Goal: Task Accomplishment & Management: Use online tool/utility

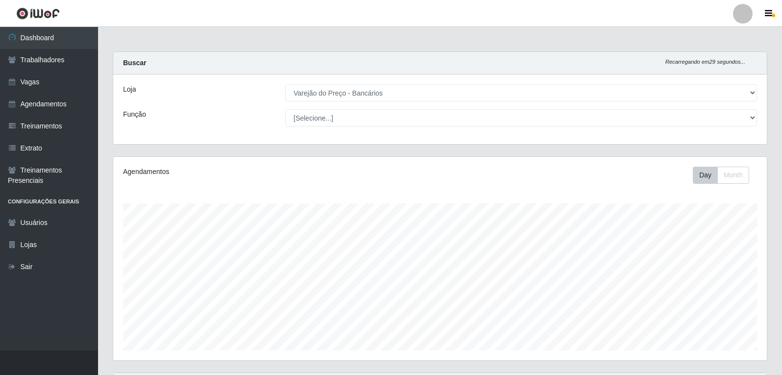
select select "157"
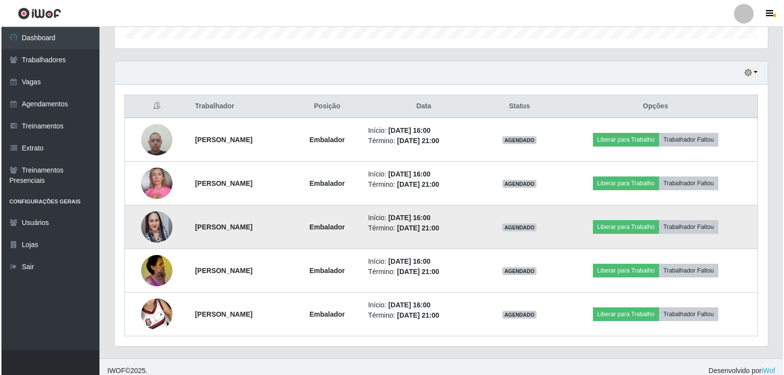
scroll to position [320, 0]
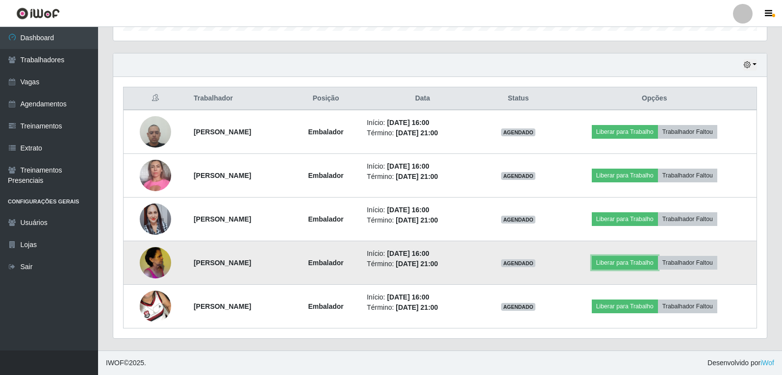
drag, startPoint x: 634, startPoint y: 266, endPoint x: 624, endPoint y: 272, distance: 11.4
click at [627, 272] on td "Liberar para Trabalho Trabalhador Faltou" at bounding box center [654, 263] width 204 height 44
click at [619, 264] on button "Liberar para Trabalho" at bounding box center [625, 263] width 66 height 14
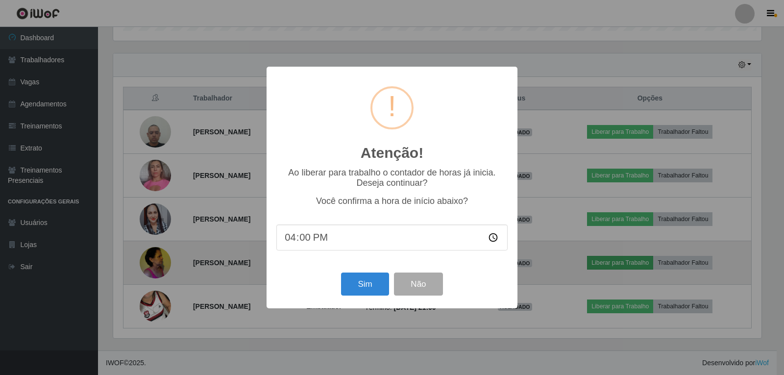
scroll to position [203, 648]
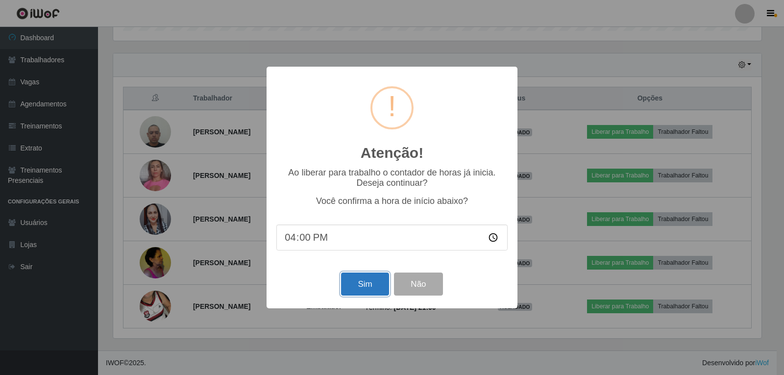
click at [385, 288] on button "Sim" at bounding box center [365, 283] width 48 height 23
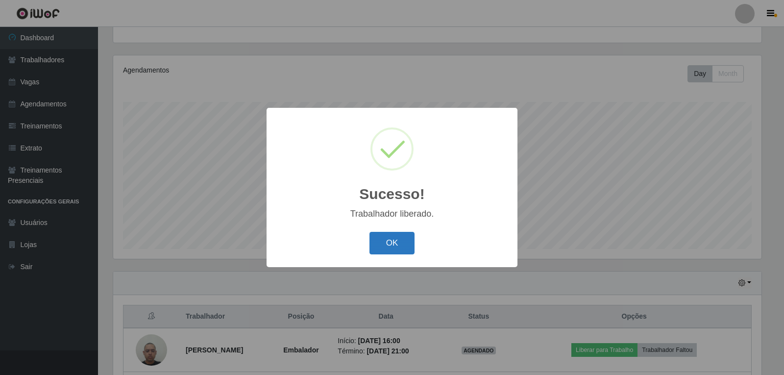
drag, startPoint x: 393, startPoint y: 244, endPoint x: 402, endPoint y: 235, distance: 12.8
click at [393, 244] on button "OK" at bounding box center [393, 243] width 46 height 23
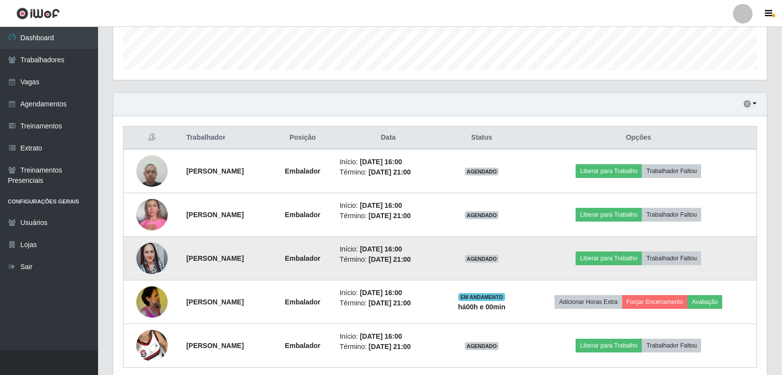
scroll to position [297, 0]
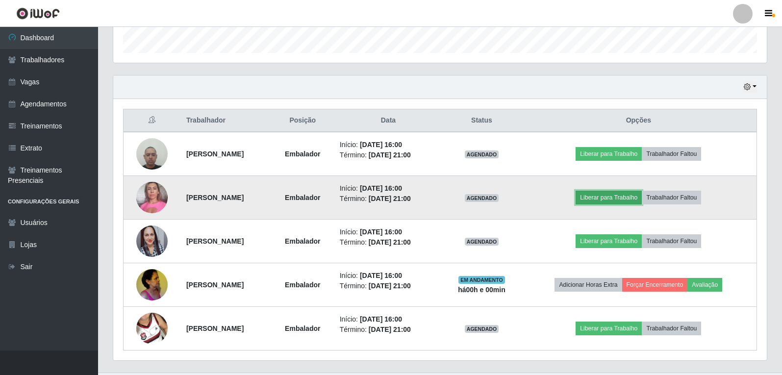
click at [618, 198] on button "Liberar para Trabalho" at bounding box center [608, 198] width 66 height 14
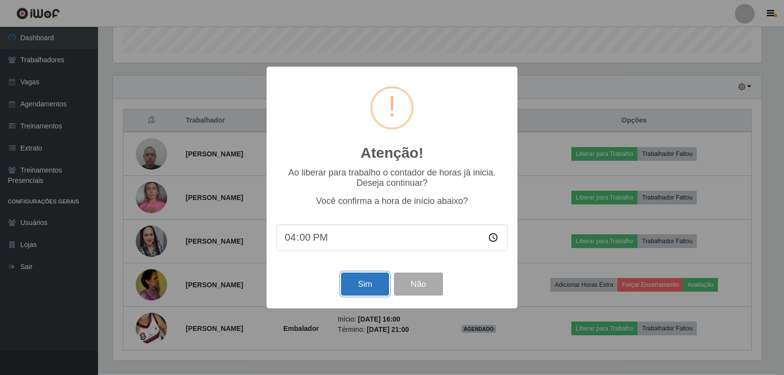
click at [360, 279] on button "Sim" at bounding box center [365, 283] width 48 height 23
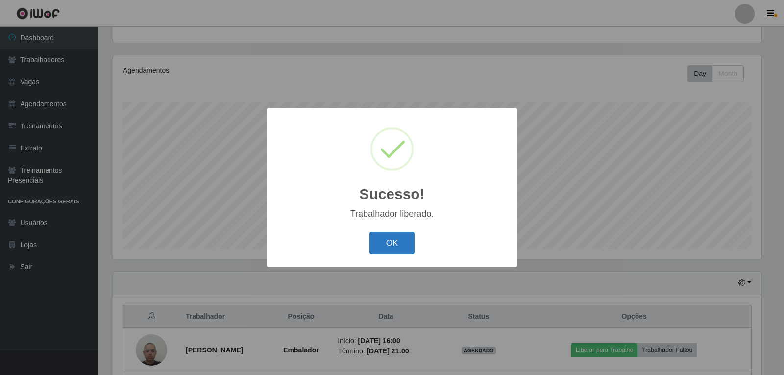
click at [403, 239] on button "OK" at bounding box center [393, 243] width 46 height 23
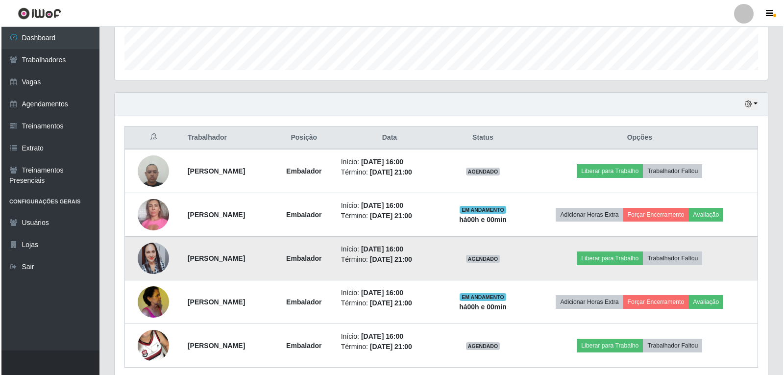
scroll to position [297, 0]
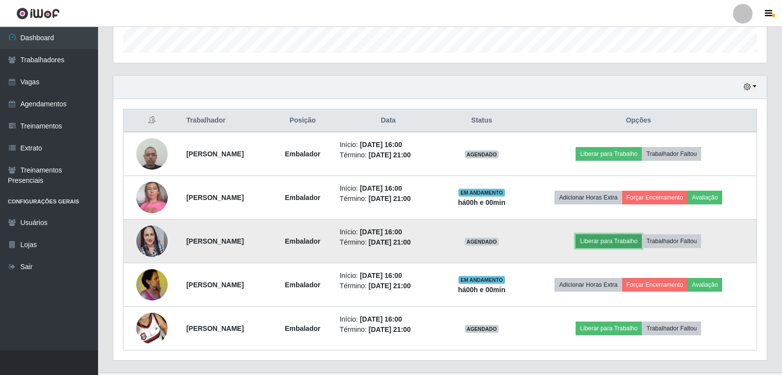
click at [598, 244] on button "Liberar para Trabalho" at bounding box center [608, 241] width 66 height 14
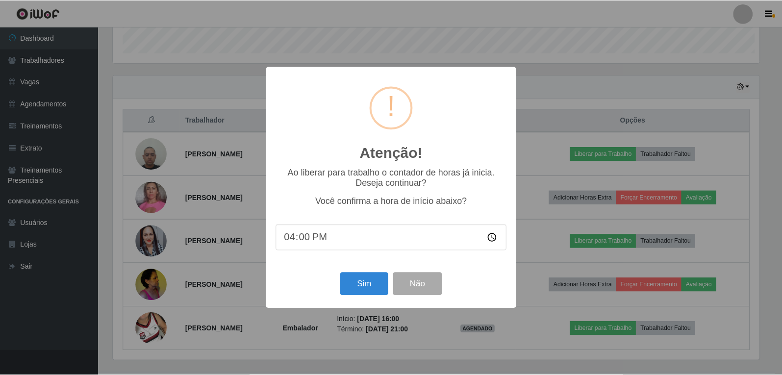
scroll to position [203, 648]
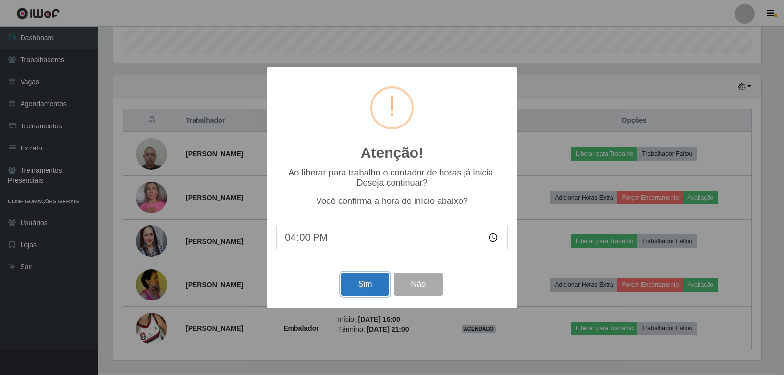
click at [371, 289] on button "Sim" at bounding box center [365, 283] width 48 height 23
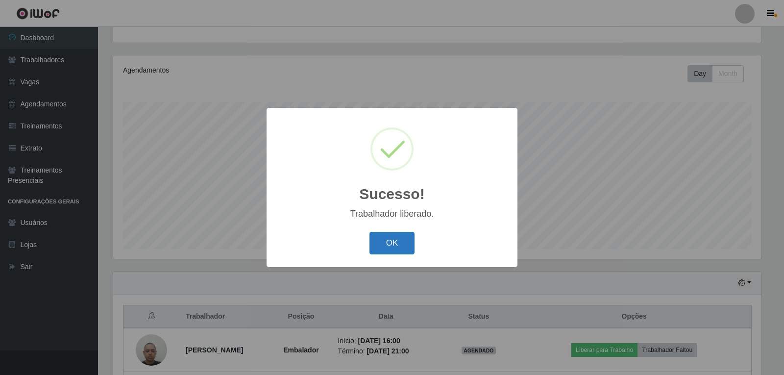
click at [399, 242] on button "OK" at bounding box center [393, 243] width 46 height 23
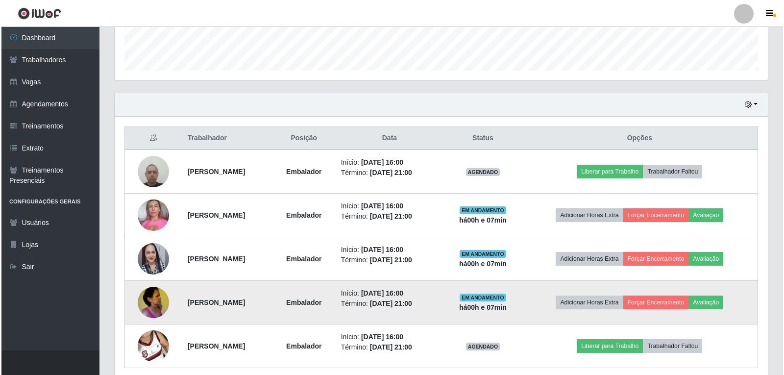
scroll to position [297, 0]
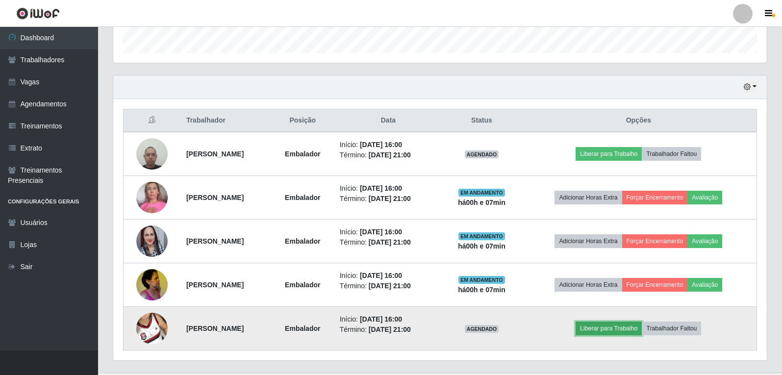
click at [601, 330] on button "Liberar para Trabalho" at bounding box center [608, 328] width 66 height 14
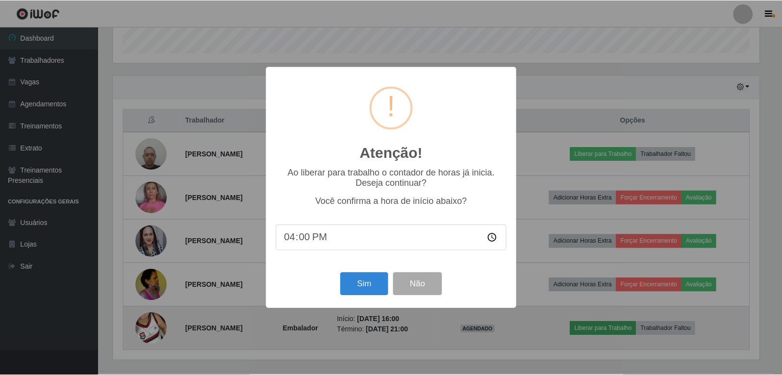
scroll to position [203, 648]
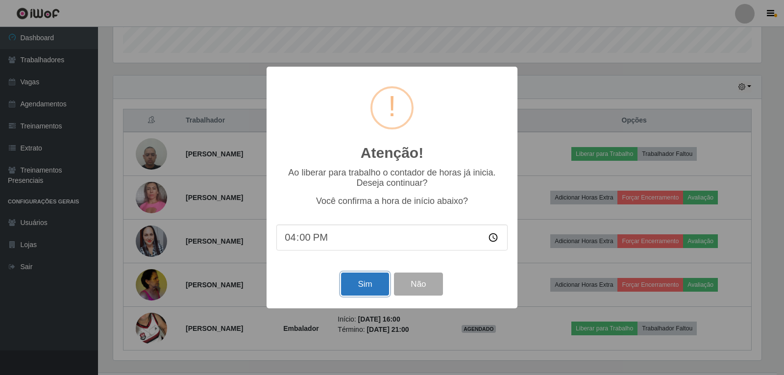
click at [376, 283] on button "Sim" at bounding box center [365, 283] width 48 height 23
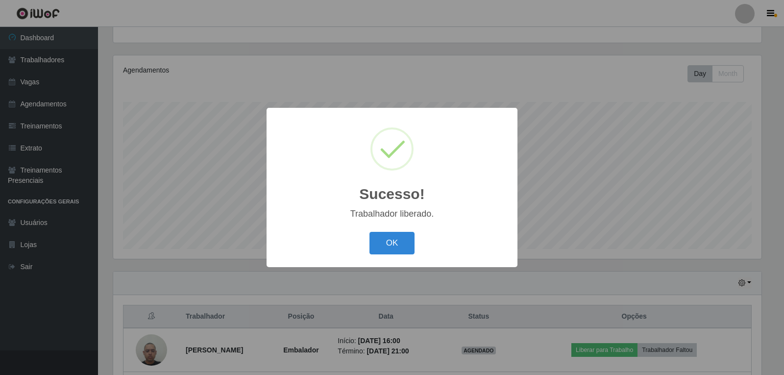
click at [370, 232] on button "OK" at bounding box center [393, 243] width 46 height 23
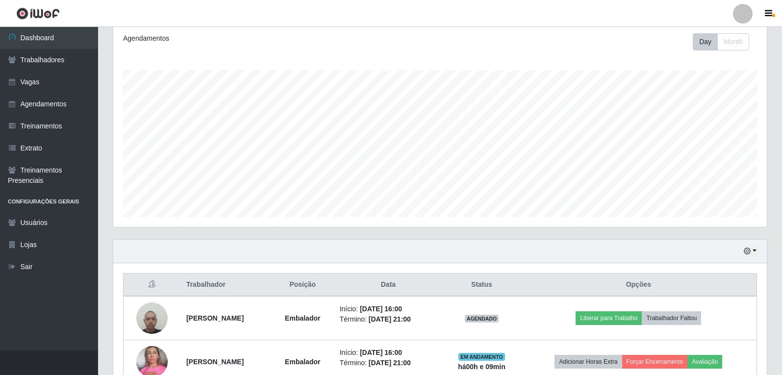
scroll to position [150, 0]
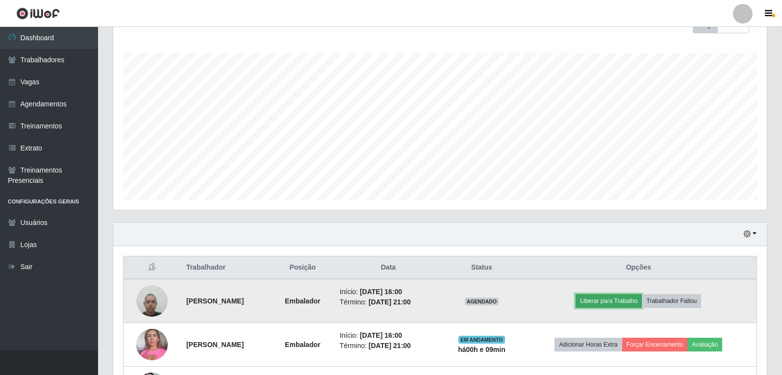
click at [613, 302] on button "Liberar para Trabalho" at bounding box center [608, 301] width 66 height 14
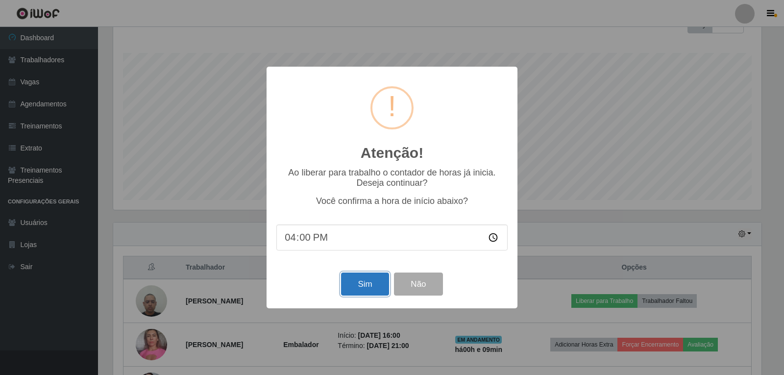
click at [358, 282] on button "Sim" at bounding box center [365, 283] width 48 height 23
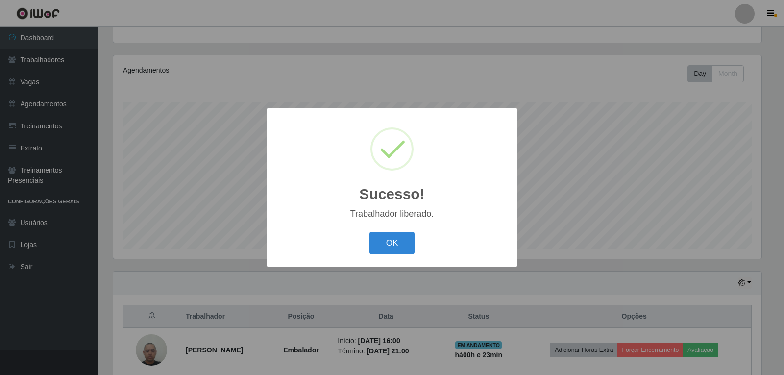
click at [370, 232] on button "OK" at bounding box center [393, 243] width 46 height 23
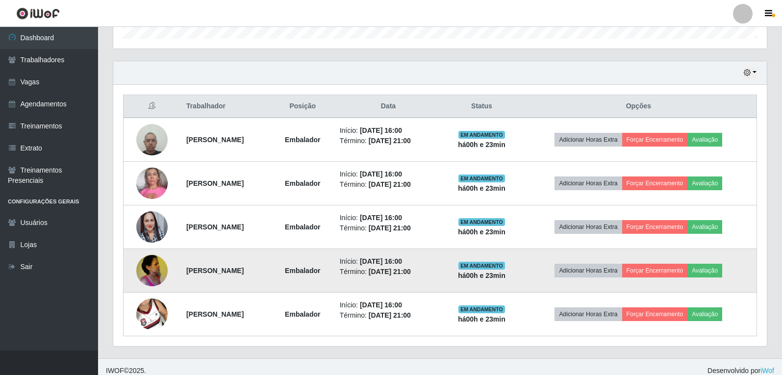
scroll to position [320, 0]
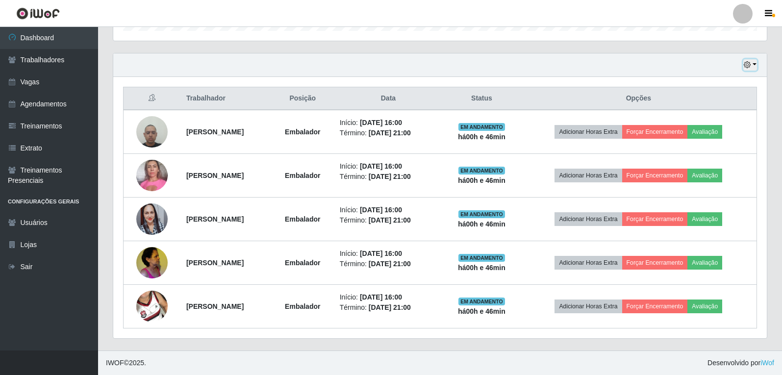
click at [753, 65] on button "button" at bounding box center [750, 64] width 14 height 11
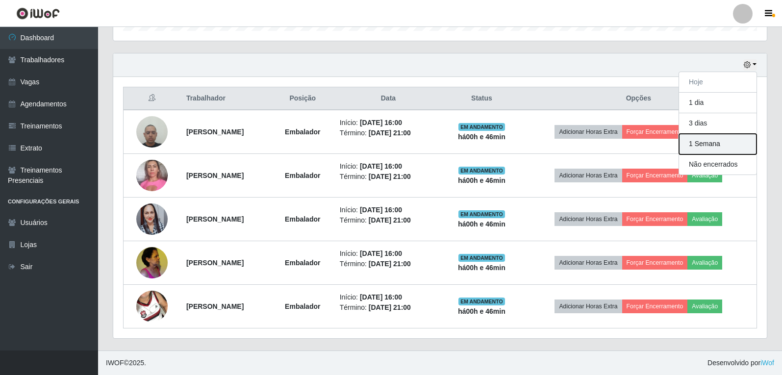
click at [724, 151] on button "1 Semana" at bounding box center [717, 144] width 77 height 21
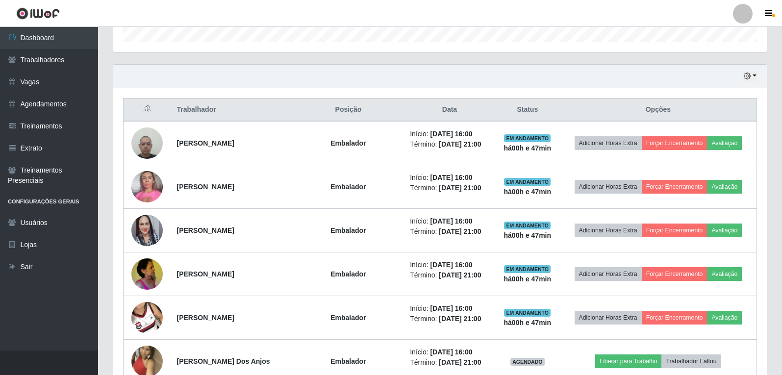
scroll to position [306, 0]
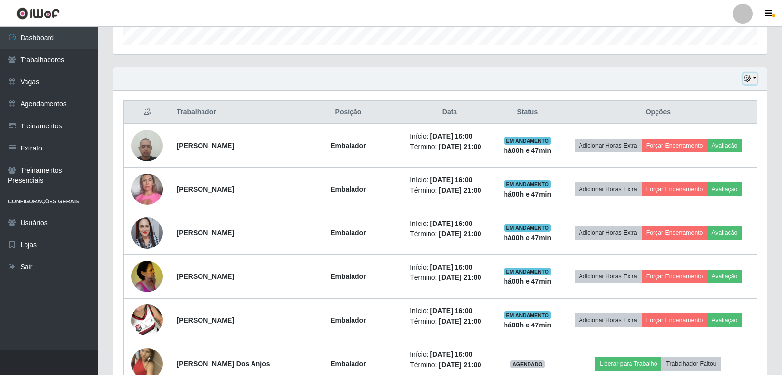
click at [746, 74] on button "button" at bounding box center [750, 78] width 14 height 11
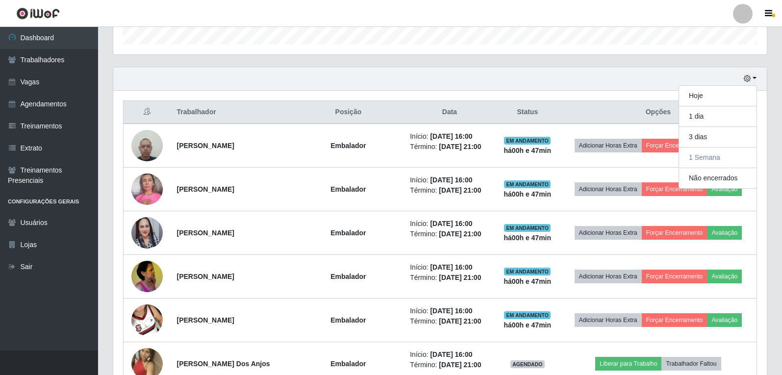
click at [678, 102] on th "Opções" at bounding box center [658, 112] width 197 height 23
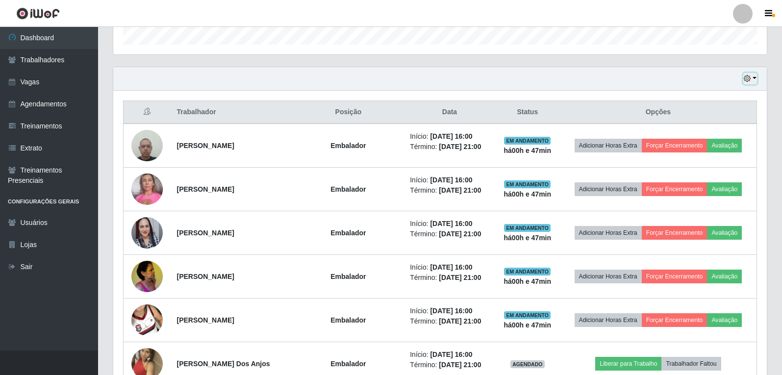
click at [755, 78] on button "button" at bounding box center [750, 78] width 14 height 11
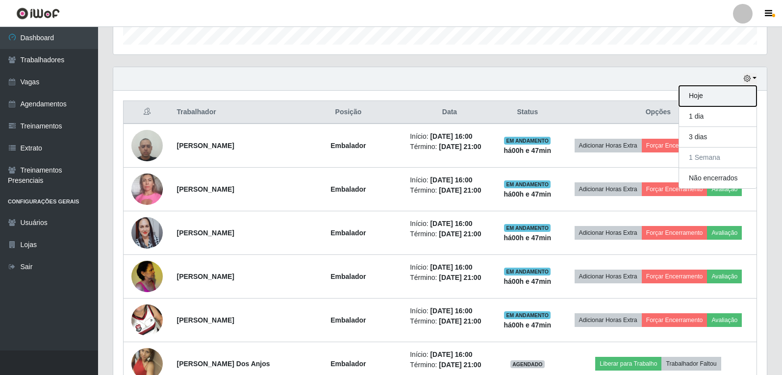
click at [719, 96] on button "Hoje" at bounding box center [717, 96] width 77 height 21
